Goal: Use online tool/utility: Utilize a website feature to perform a specific function

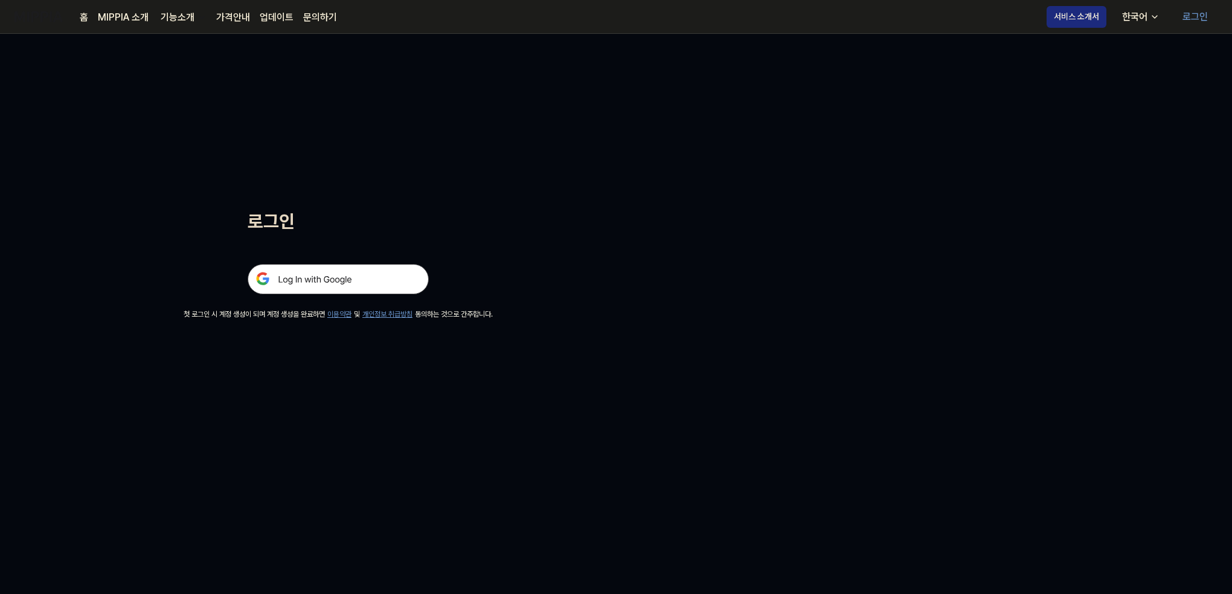
click at [388, 279] on img at bounding box center [338, 279] width 181 height 30
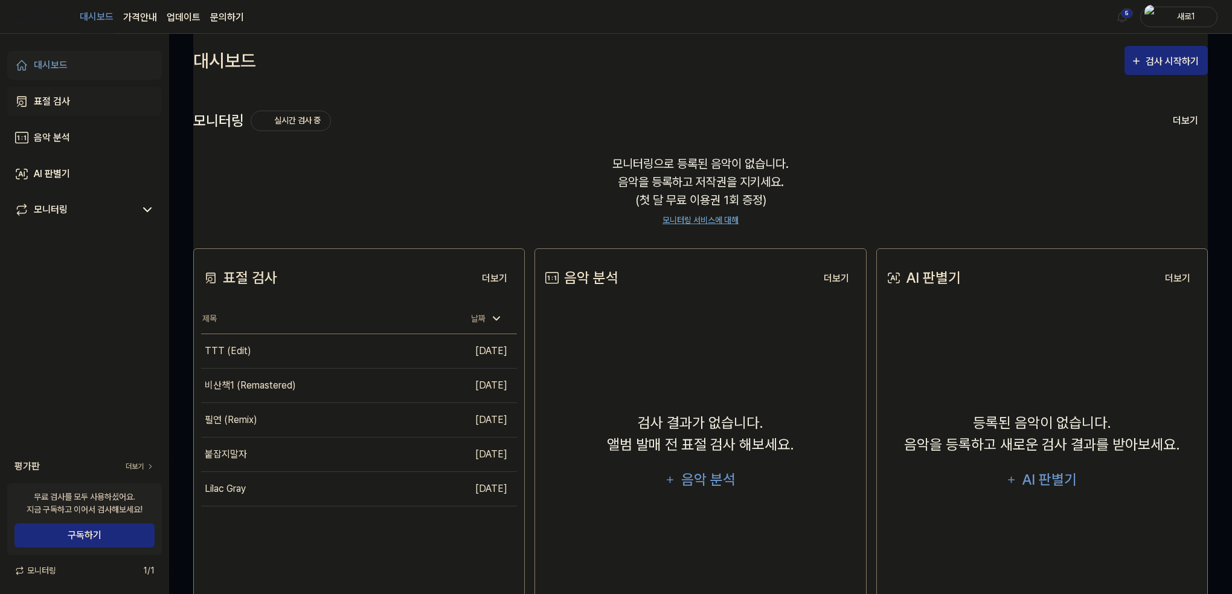
click at [77, 101] on link "표절 검사" at bounding box center [84, 101] width 155 height 29
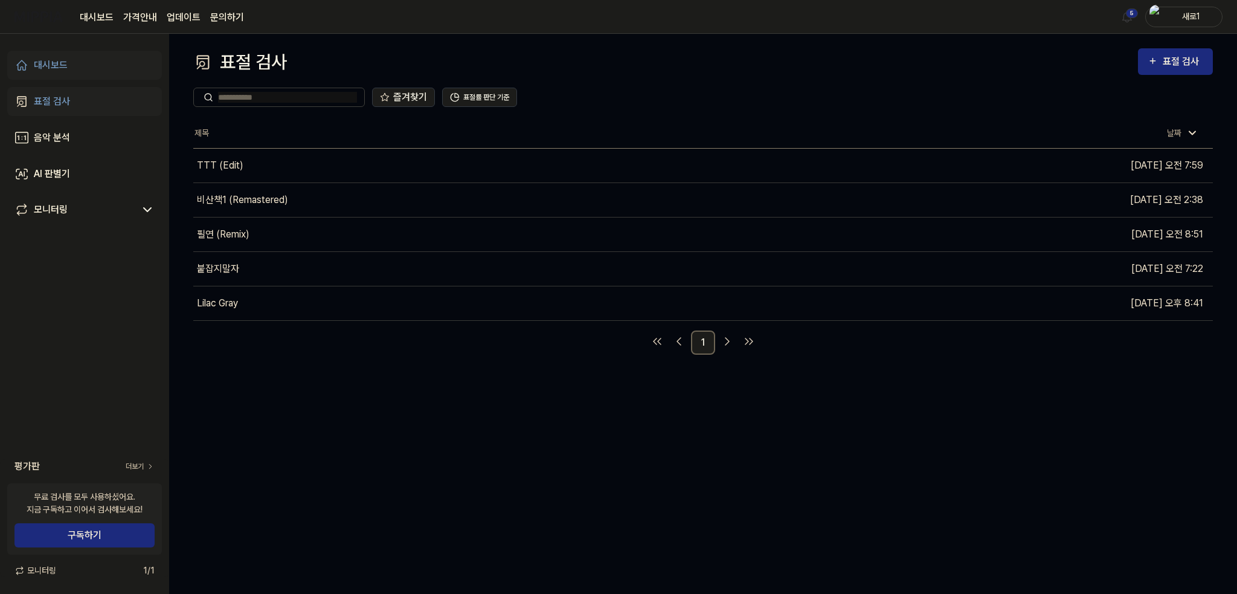
click at [297, 391] on div "표절 검사 표절 검사 표절 검사 음악 분석 AI 판별기 즐겨찾기 표절률 판단 기준 제목 날짜 TTT (Edit) 이동하기 2025.08.29 …" at bounding box center [703, 314] width 1068 height 560
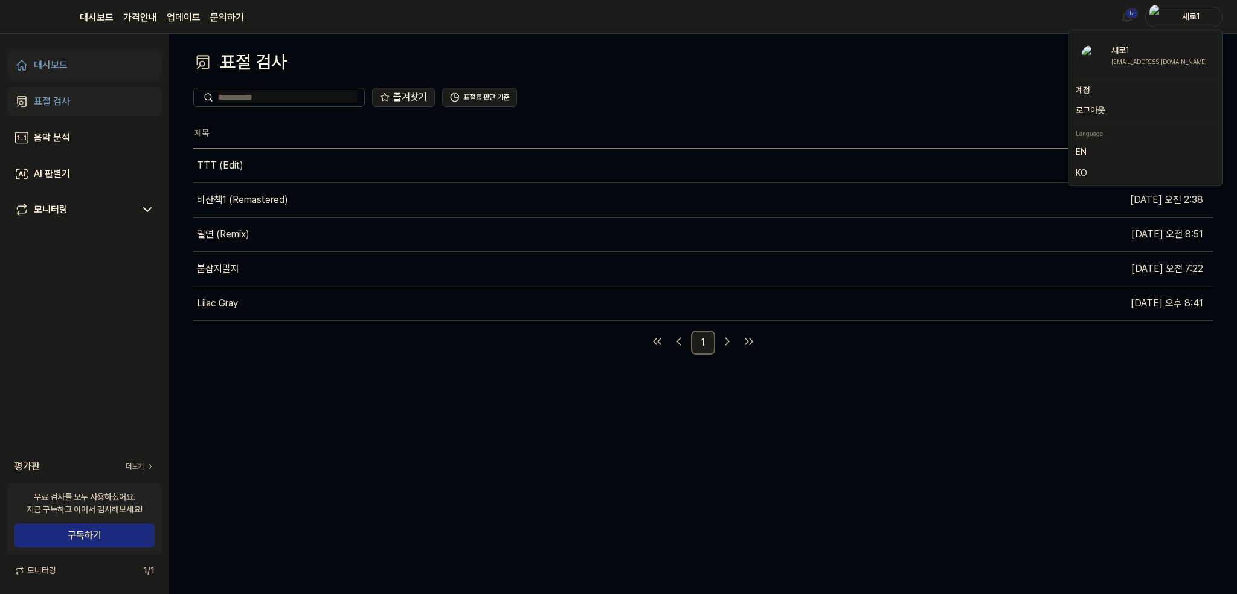
click at [1177, 11] on div "새로1" at bounding box center [1190, 16] width 47 height 13
click at [1098, 109] on button "로그아웃" at bounding box center [1144, 110] width 139 height 13
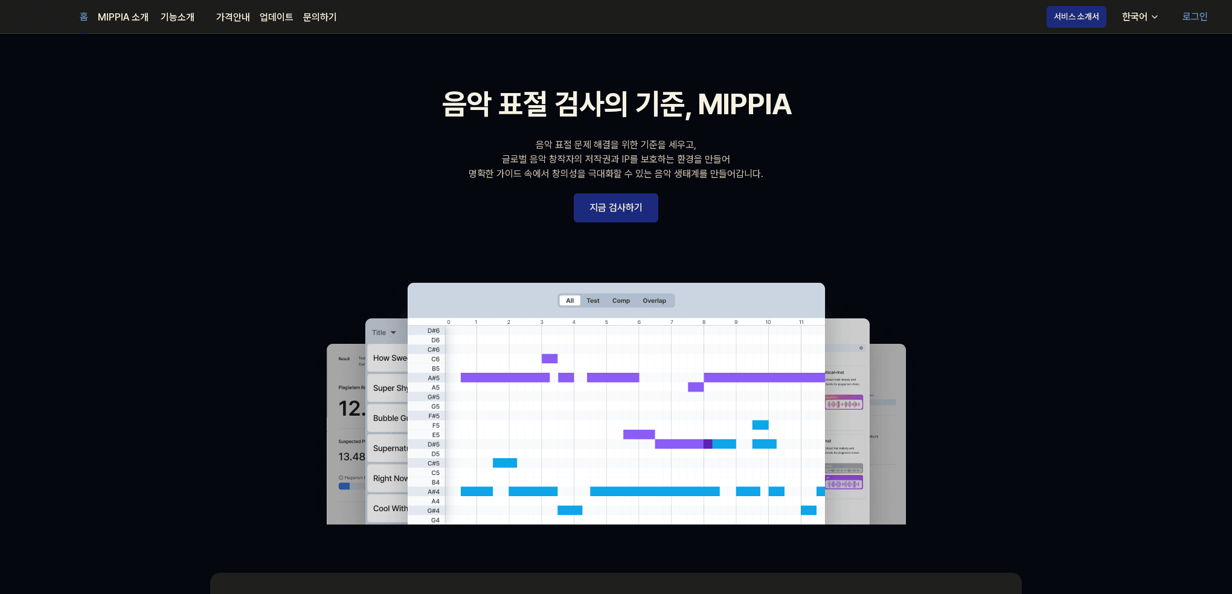
click at [1191, 16] on link "로그인" at bounding box center [1195, 17] width 45 height 34
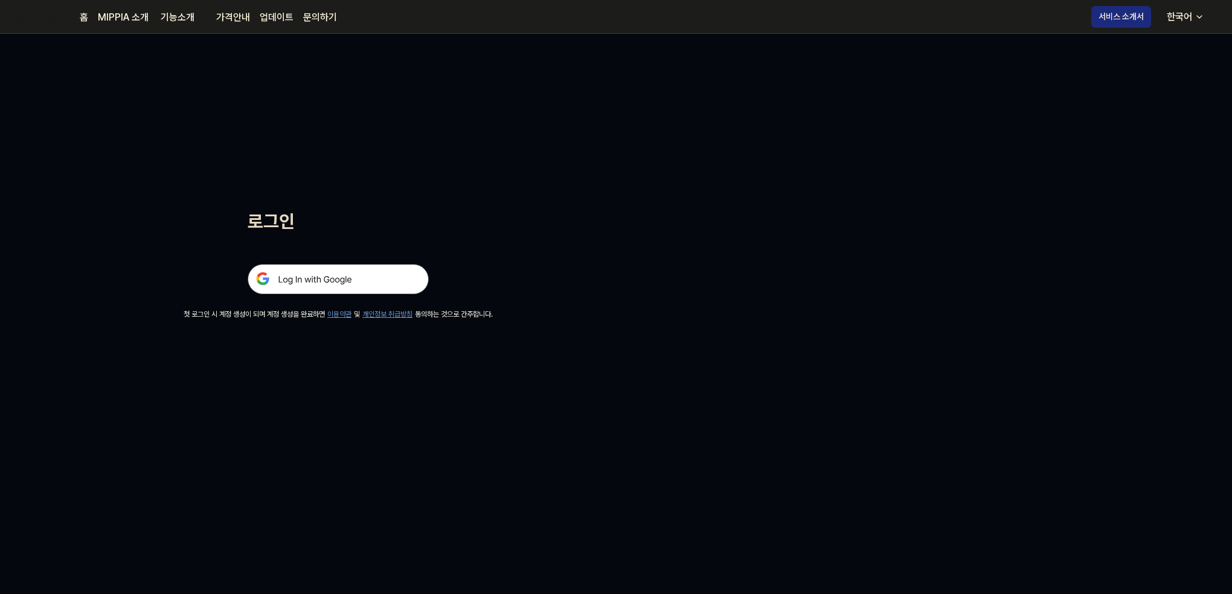
click at [355, 280] on img at bounding box center [338, 279] width 181 height 30
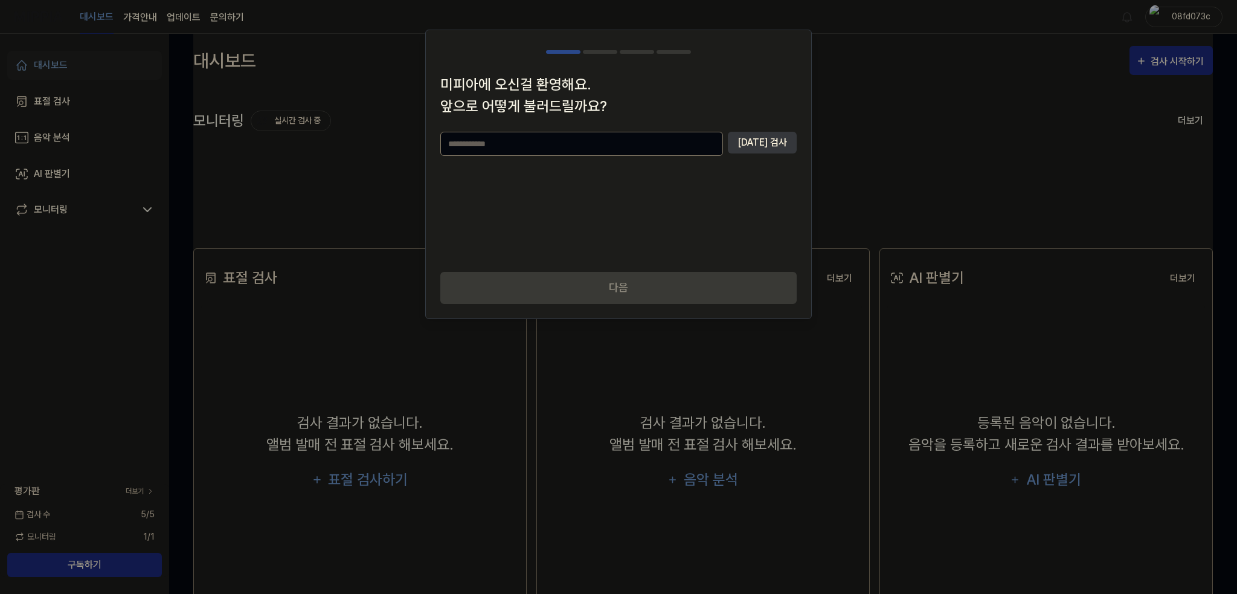
click at [1036, 210] on div at bounding box center [618, 297] width 1237 height 594
click at [626, 152] on input "text" at bounding box center [581, 144] width 283 height 24
click at [574, 142] on input "text" at bounding box center [581, 144] width 283 height 24
type input "*"
type input "*****"
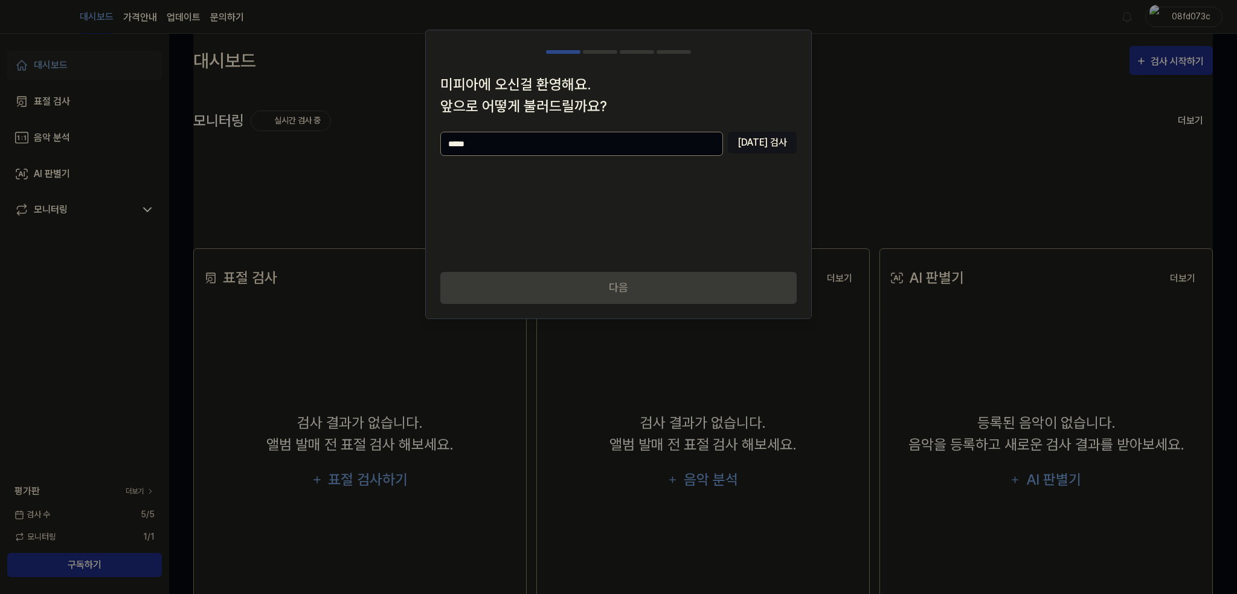
click at [781, 144] on button "[DATE] 검사" at bounding box center [762, 143] width 69 height 22
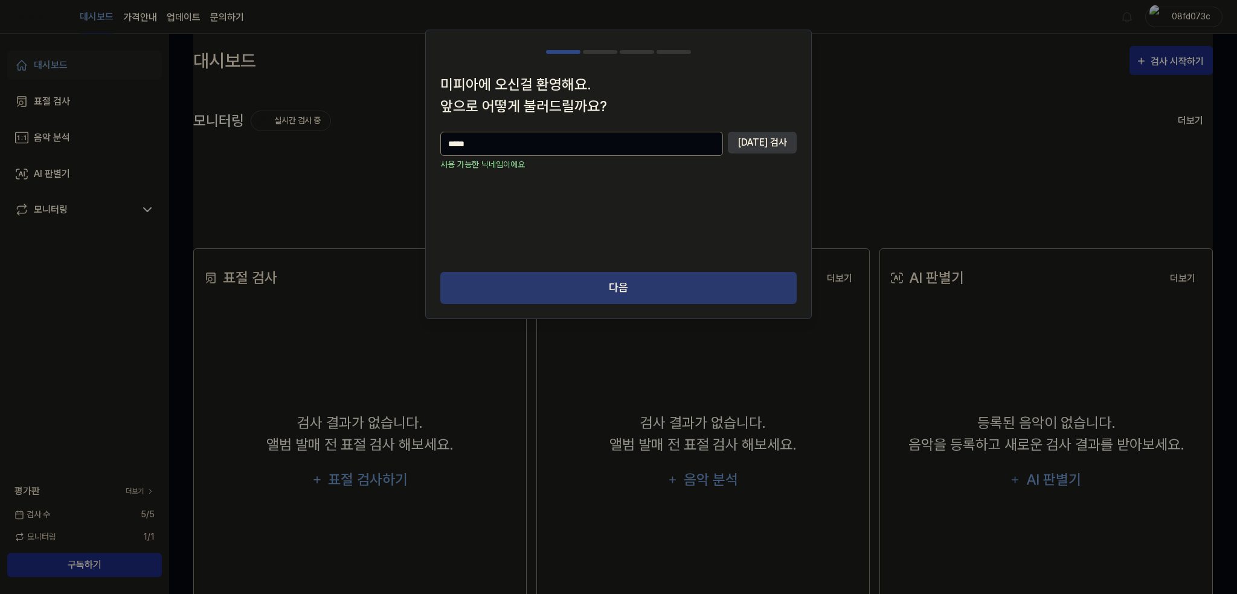
click at [672, 293] on button "다음" at bounding box center [618, 288] width 356 height 32
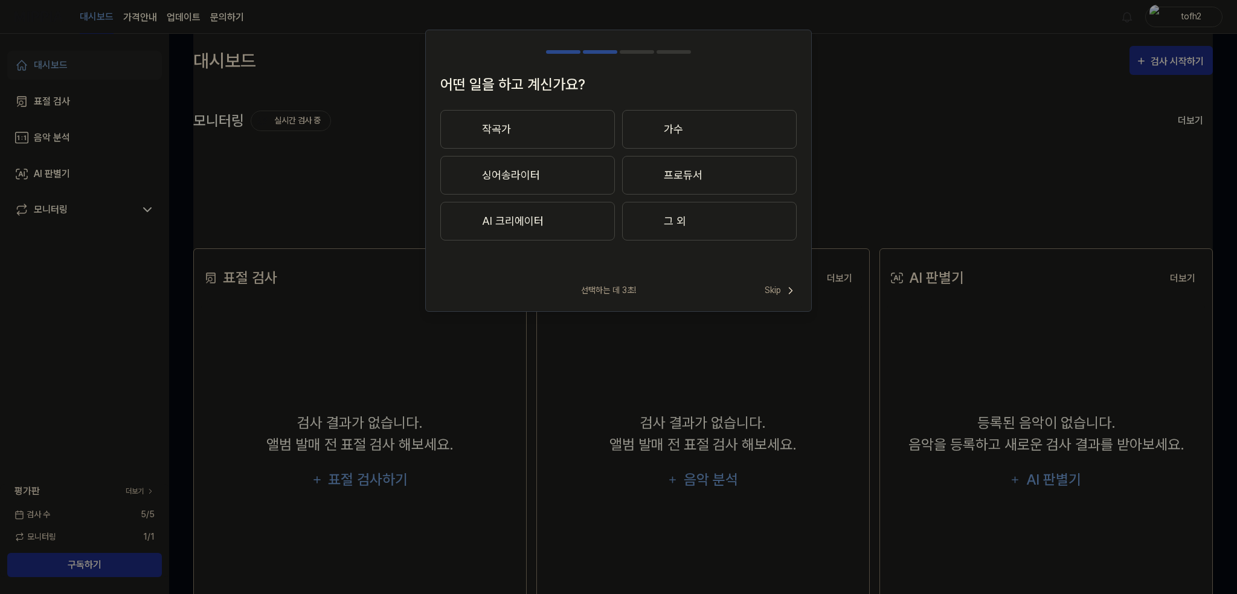
click at [665, 271] on div "어떤 일을 하고 계신가요? 작곡가 가수 싱어송라이터 프로듀서 AI 크리에이터 그 외" at bounding box center [618, 174] width 385 height 200
click at [792, 287] on icon at bounding box center [790, 290] width 12 height 12
click at [775, 280] on span "Skip" at bounding box center [779, 276] width 34 height 14
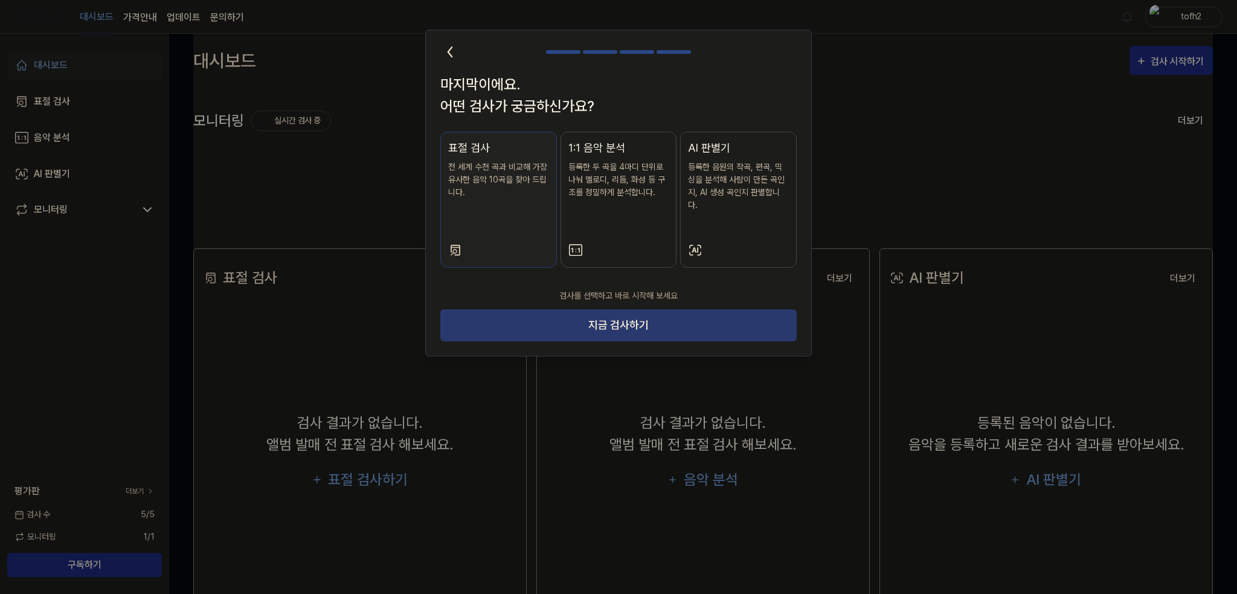
click at [717, 309] on button "지금 검사하기" at bounding box center [618, 325] width 356 height 32
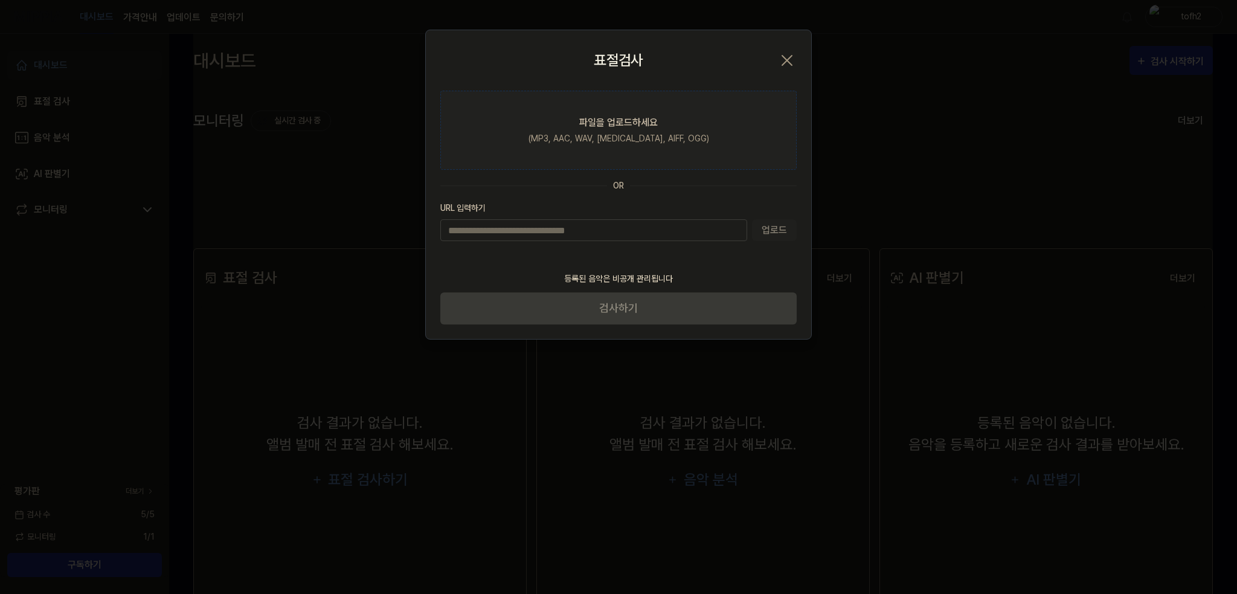
click at [656, 115] on div "파일을 업로드하세요" at bounding box center [618, 122] width 78 height 14
click at [0, 0] on input "파일을 업로드하세요 (MP3, AAC, WAV, [MEDICAL_DATA], AIFF, OGG)" at bounding box center [0, 0] width 0 height 0
click at [616, 95] on label "파일을 업로드하세요 (MP3, AAC, WAV, [MEDICAL_DATA], AIFF, OGG)" at bounding box center [618, 130] width 356 height 79
click at [0, 0] on input "파일을 업로드하세요 (MP3, AAC, WAV, [MEDICAL_DATA], AIFF, OGG)" at bounding box center [0, 0] width 0 height 0
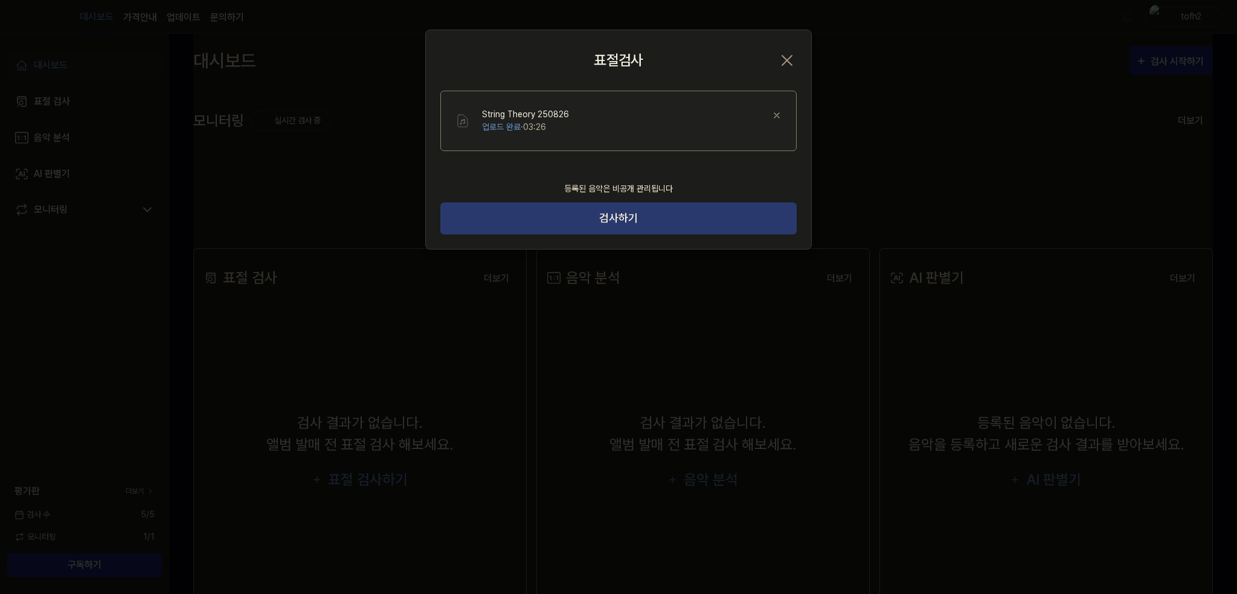
click at [658, 220] on button "검사하기" at bounding box center [618, 218] width 356 height 32
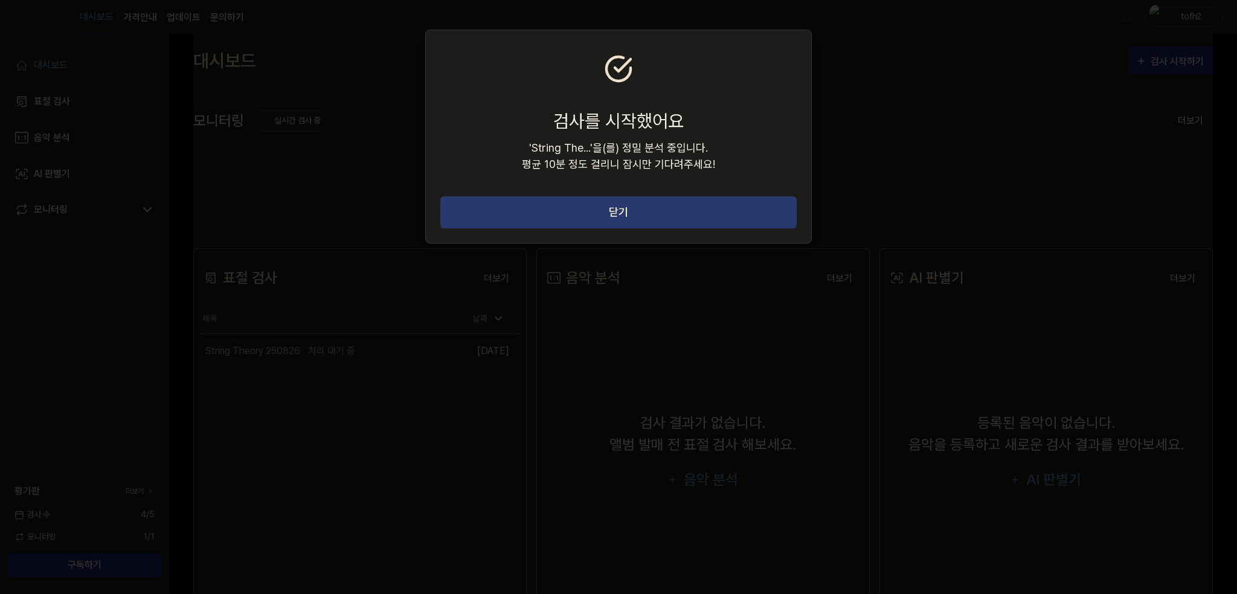
click at [657, 209] on button "닫기" at bounding box center [618, 212] width 356 height 32
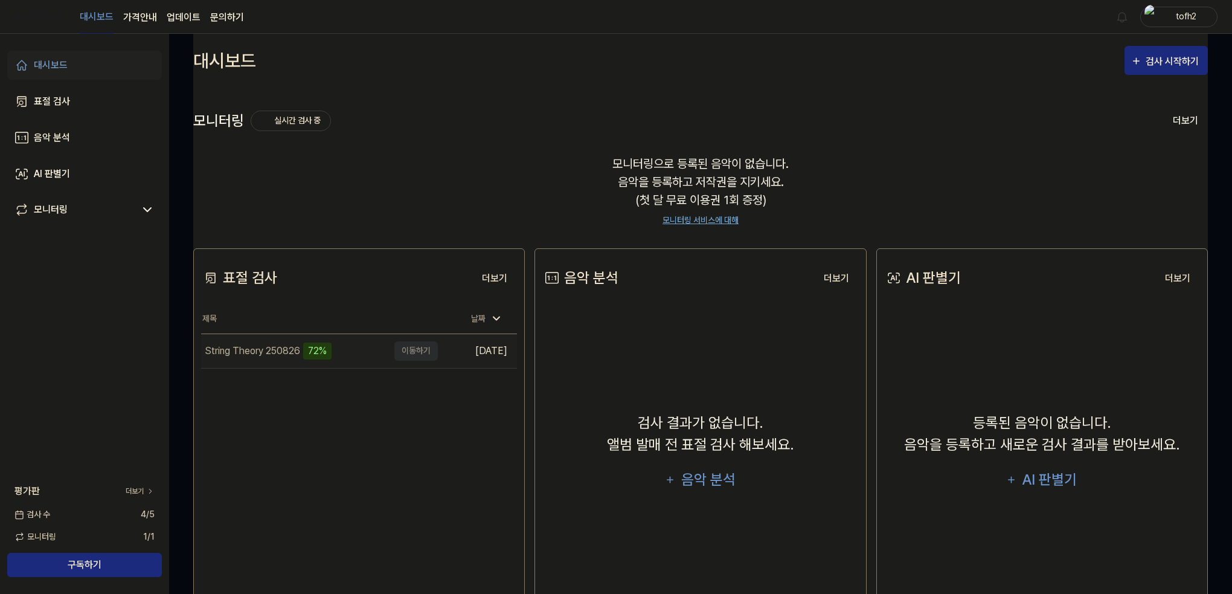
click at [276, 356] on div "String Theory 250826" at bounding box center [252, 351] width 95 height 14
click at [413, 351] on td "String Theory 250826 72% 이동하기" at bounding box center [319, 351] width 237 height 34
click at [412, 349] on button "이동하기" at bounding box center [415, 350] width 43 height 19
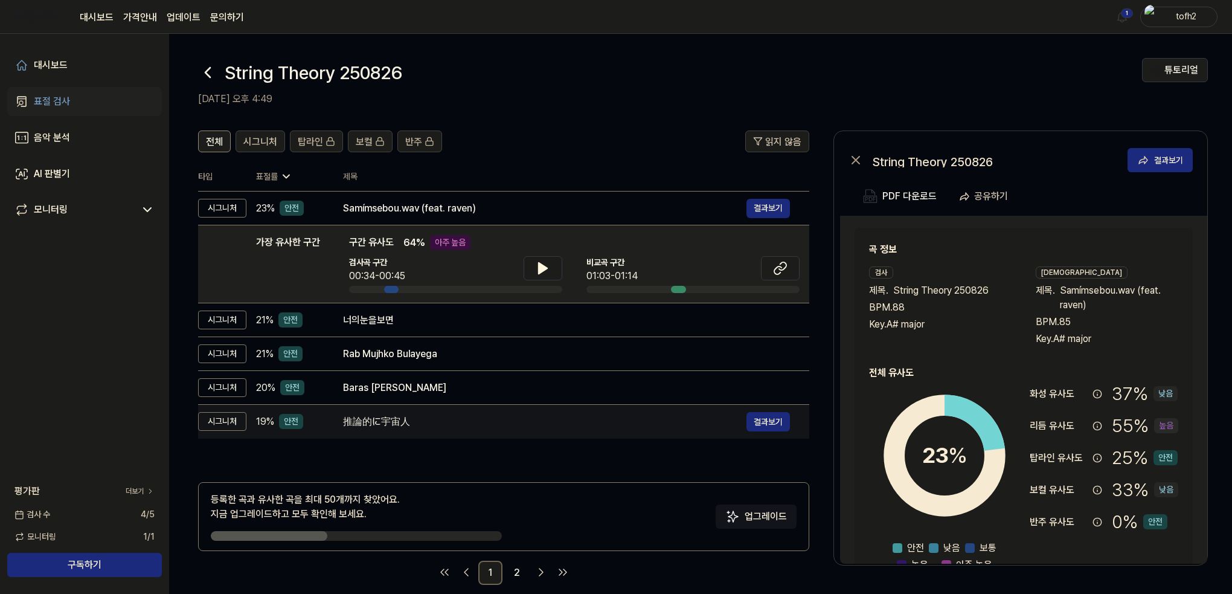
click at [461, 420] on div "推論的に宇宙人" at bounding box center [544, 421] width 403 height 14
